Goal: Task Accomplishment & Management: Manage account settings

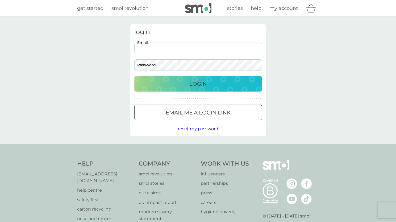
click at [199, 44] on input "Email" at bounding box center [198, 48] width 128 height 11
type input "kawasaki_kate@hotmail.com"
click at [181, 116] on p "Email me a login link" at bounding box center [198, 112] width 65 height 9
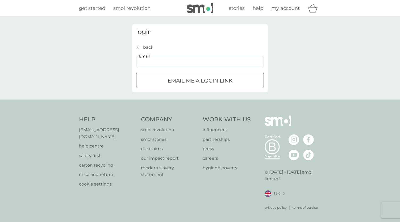
click at [170, 59] on input "Email" at bounding box center [200, 61] width 128 height 11
type input "kawasaki_kate@hotmail.com"
click at [178, 76] on p "Email me a login link" at bounding box center [200, 80] width 65 height 9
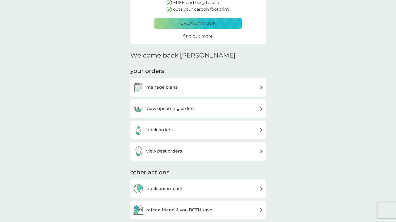
scroll to position [85, 0]
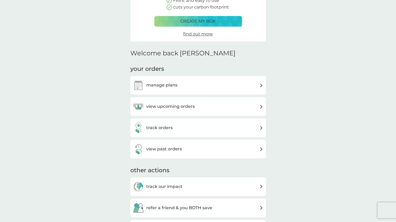
click at [179, 84] on div "manage plans" at bounding box center [198, 85] width 130 height 11
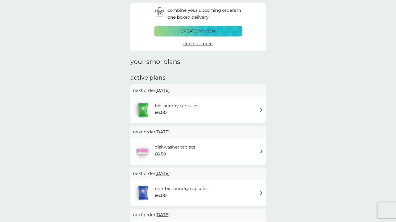
scroll to position [59, 0]
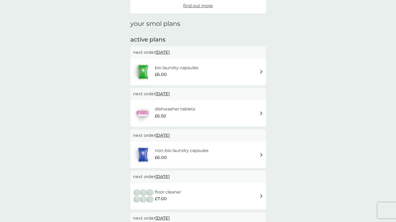
click at [259, 71] on img at bounding box center [261, 72] width 4 height 4
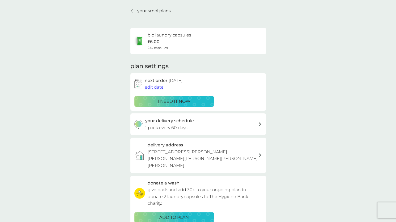
scroll to position [11, 0]
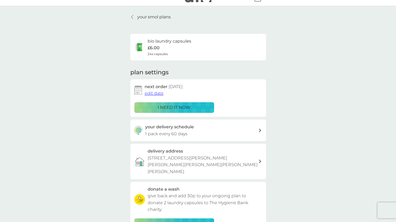
click at [156, 95] on span "edit date" at bounding box center [154, 93] width 19 height 5
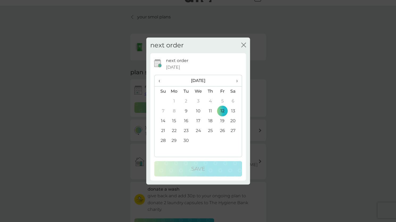
click at [236, 81] on span "›" at bounding box center [234, 80] width 5 height 11
click at [199, 120] on td "12" at bounding box center [198, 121] width 12 height 10
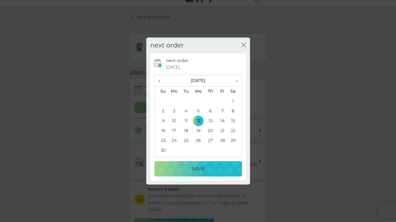
click at [193, 170] on p "Save" at bounding box center [198, 168] width 14 height 9
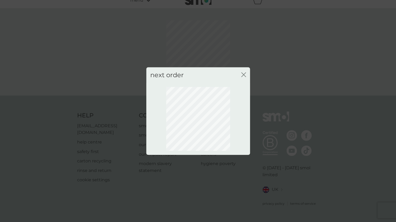
scroll to position [1, 0]
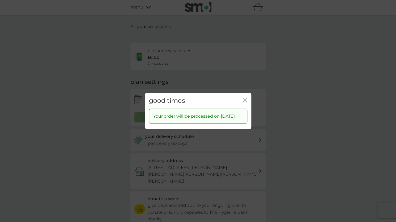
click at [243, 98] on icon "close" at bounding box center [245, 100] width 5 height 5
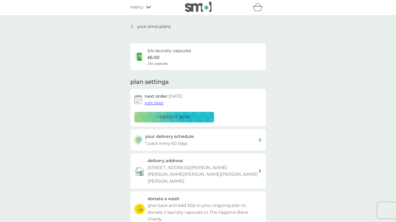
click at [146, 26] on p "your smol plans" at bounding box center [154, 26] width 34 height 7
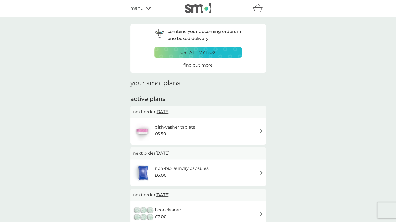
click at [189, 134] on div "£6.50" at bounding box center [175, 133] width 40 height 7
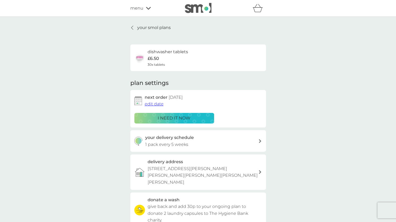
click at [158, 105] on span "edit date" at bounding box center [154, 103] width 19 height 5
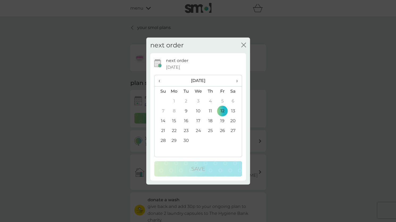
click at [236, 80] on span "›" at bounding box center [234, 80] width 5 height 11
click at [198, 119] on td "12" at bounding box center [198, 121] width 12 height 10
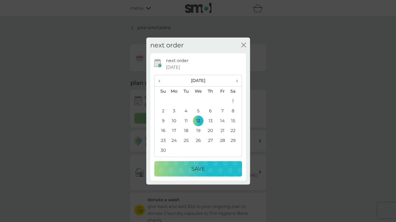
click at [193, 165] on p "Save" at bounding box center [198, 168] width 14 height 9
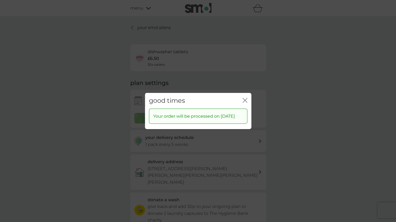
click at [246, 98] on icon "close" at bounding box center [245, 100] width 5 height 5
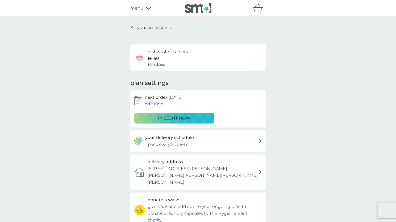
click at [152, 28] on p "your smol plans" at bounding box center [154, 27] width 34 height 7
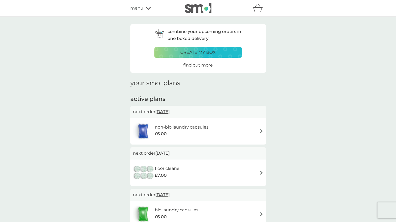
click at [170, 110] on span "[DATE]" at bounding box center [162, 111] width 14 height 10
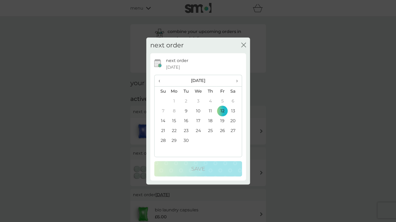
click at [234, 80] on span "›" at bounding box center [234, 80] width 5 height 11
click at [198, 120] on td "12" at bounding box center [198, 121] width 12 height 10
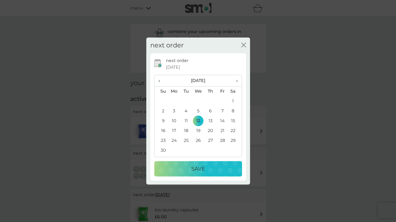
click at [196, 166] on p "Save" at bounding box center [198, 168] width 14 height 9
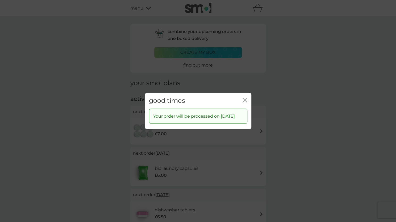
click at [245, 93] on div "good times close" at bounding box center [198, 101] width 106 height 16
click at [243, 98] on icon "close" at bounding box center [245, 100] width 5 height 5
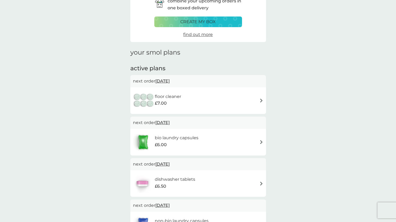
scroll to position [32, 0]
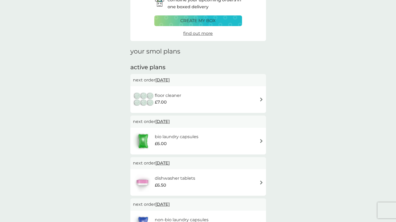
click at [225, 87] on div "floor cleaner £7.00" at bounding box center [198, 99] width 136 height 27
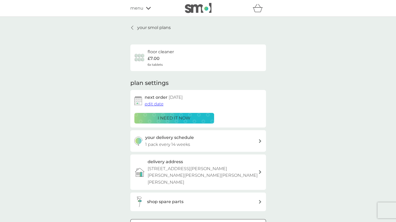
click at [159, 103] on span "edit date" at bounding box center [154, 103] width 19 height 5
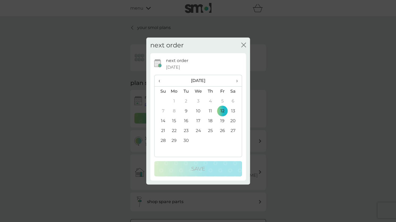
click at [235, 80] on span "›" at bounding box center [234, 80] width 5 height 11
click at [199, 120] on td "12" at bounding box center [198, 121] width 12 height 10
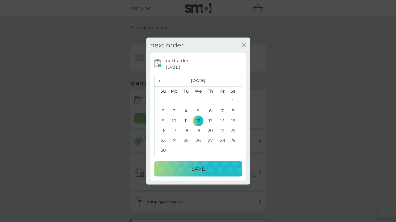
click at [201, 169] on p "Save" at bounding box center [198, 168] width 14 height 9
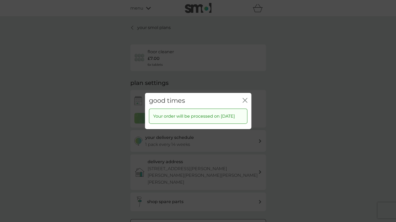
click at [244, 98] on icon "close" at bounding box center [244, 100] width 2 height 4
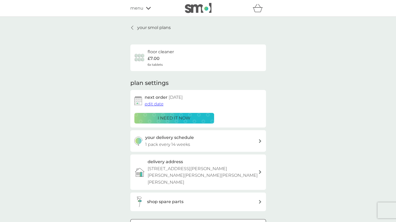
click at [134, 26] on link "your smol plans" at bounding box center [150, 27] width 40 height 7
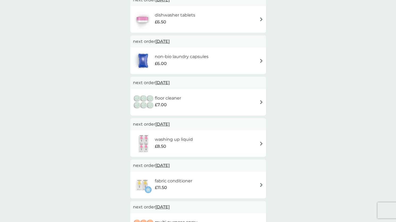
scroll to position [154, 0]
